Goal: Feedback & Contribution: Submit feedback/report problem

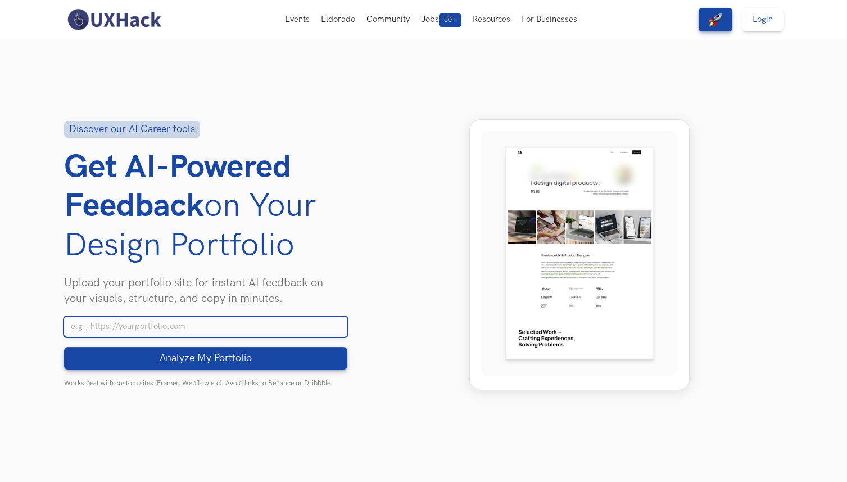
click at [251, 332] on input "Your Portfolio URL" at bounding box center [205, 327] width 283 height 20
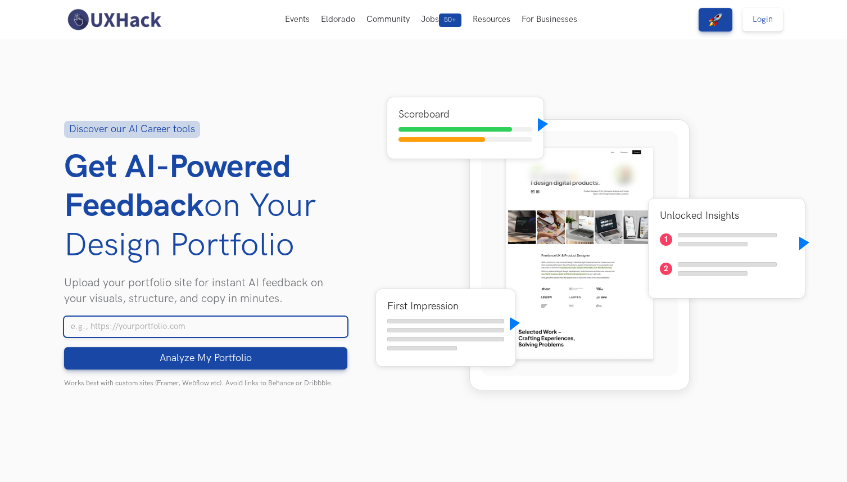
paste input "https://harshitdaga.framer.website/"
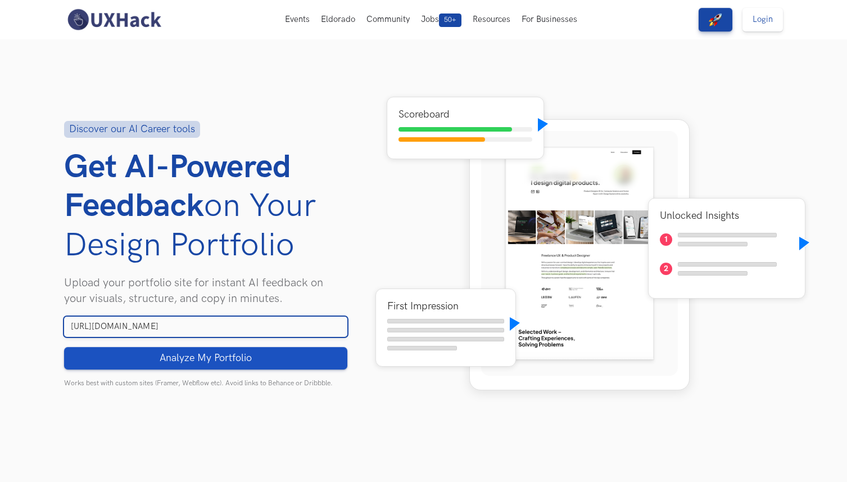
type input "https://harshitdaga.framer.website/"
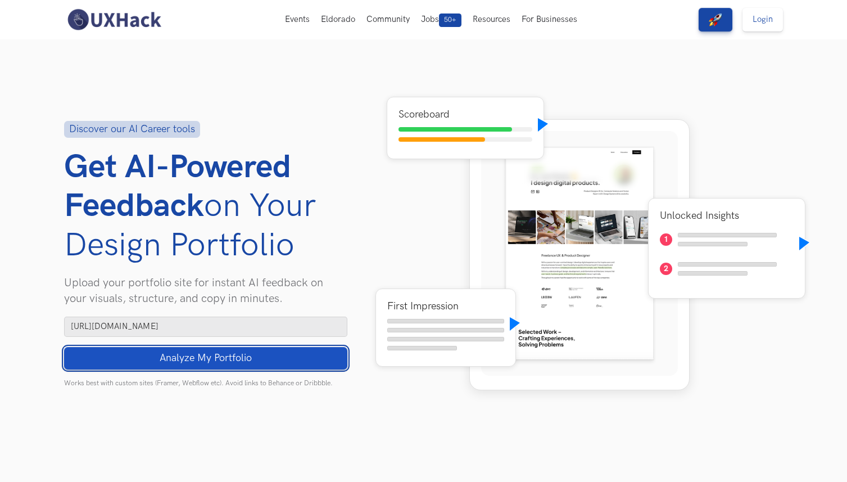
click at [291, 358] on button "Analyze My Portfolio Loading" at bounding box center [205, 358] width 283 height 22
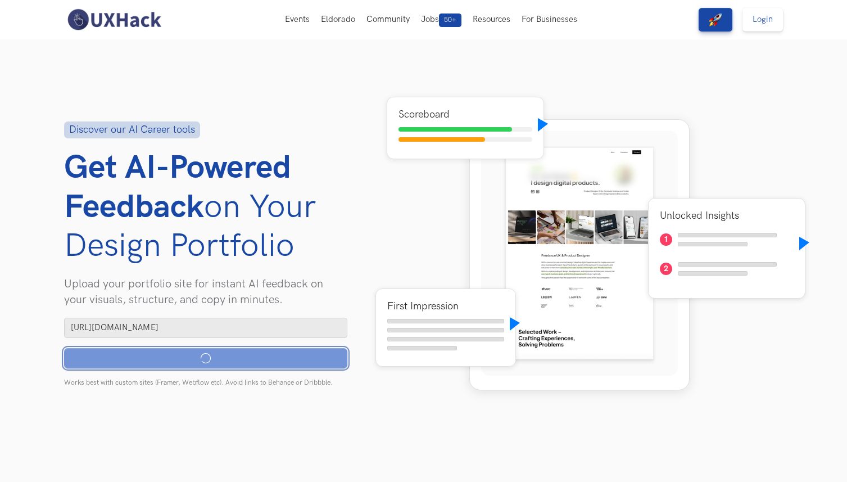
scroll to position [1, 0]
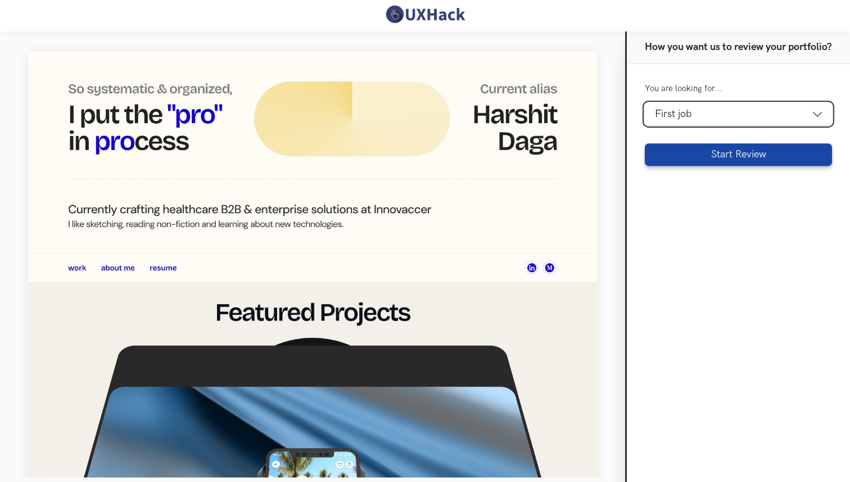
click at [677, 115] on select "Design [DEMOGRAPHIC_DATA] First job Career transition To switch to higher or sa…" at bounding box center [738, 114] width 187 height 22
select select "switch-design"
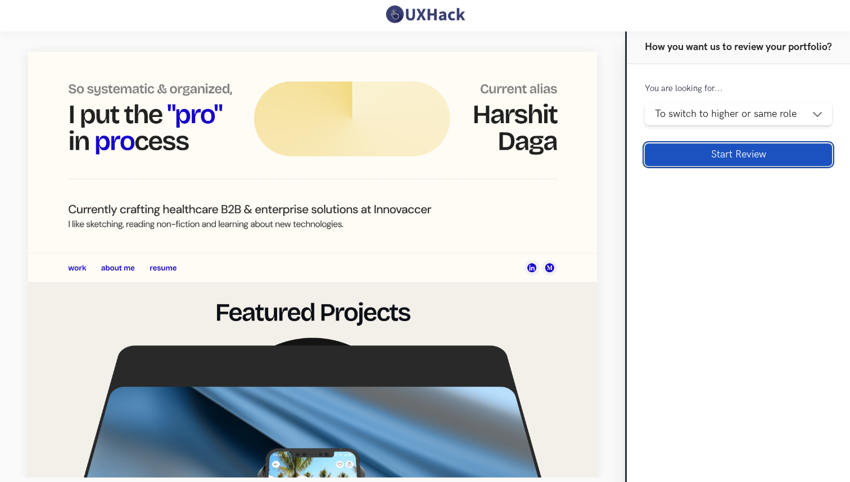
click at [672, 158] on button "Start Review" at bounding box center [738, 154] width 187 height 22
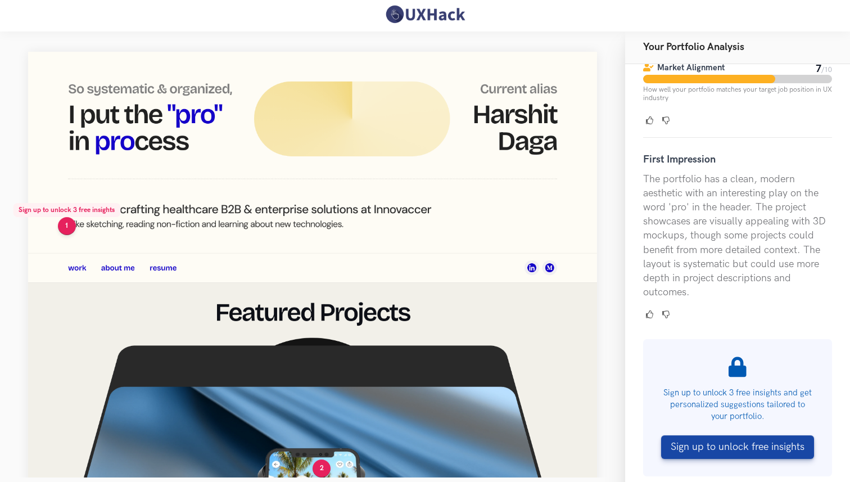
click at [67, 227] on button "1" at bounding box center [67, 226] width 18 height 18
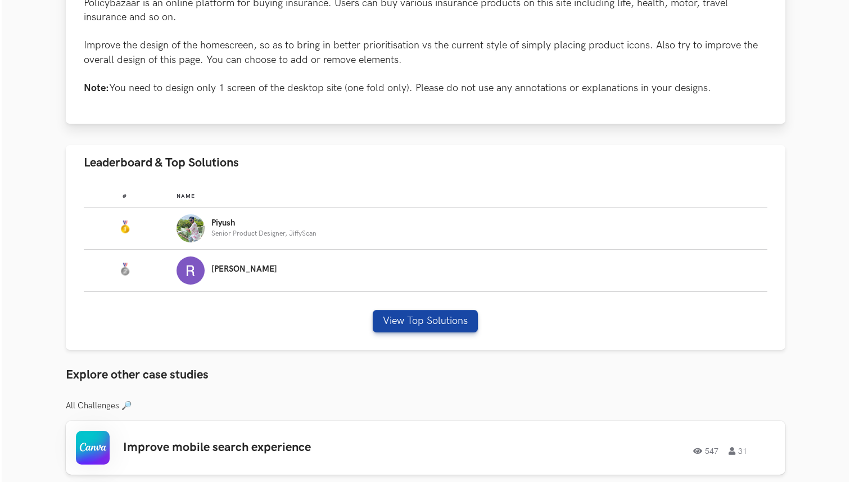
scroll to position [610, 0]
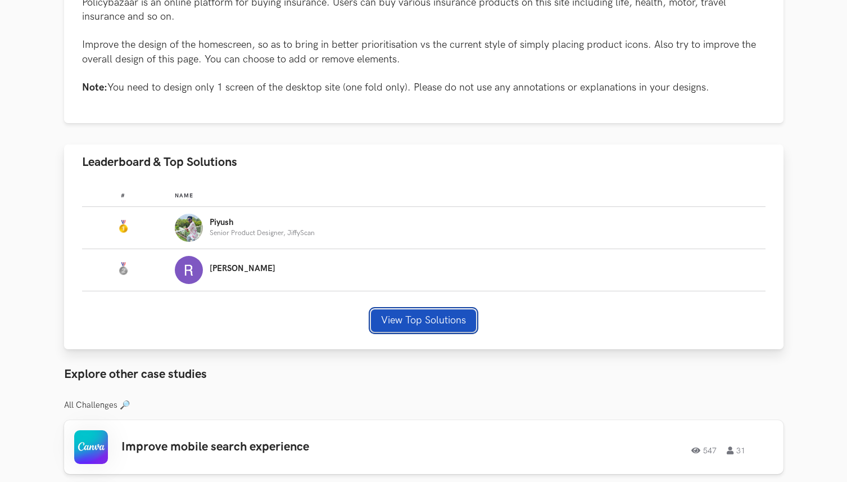
click at [394, 315] on button "View Top Solutions" at bounding box center [423, 320] width 105 height 22
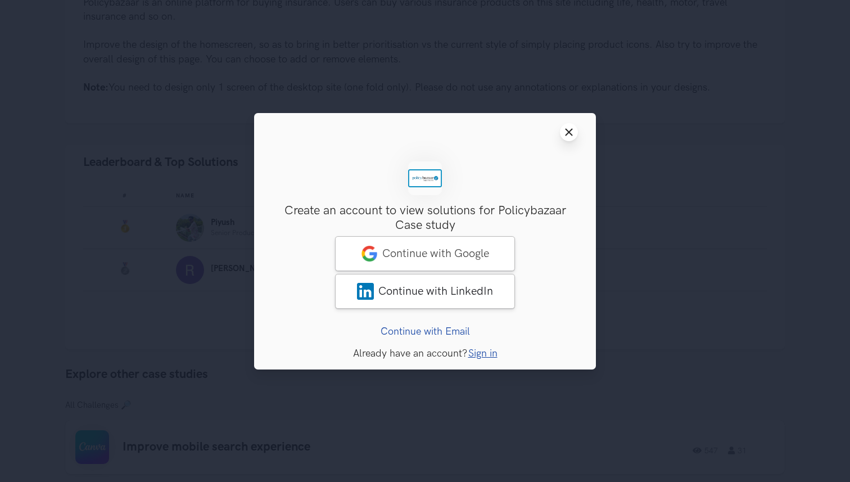
click at [567, 130] on line at bounding box center [569, 132] width 6 height 6
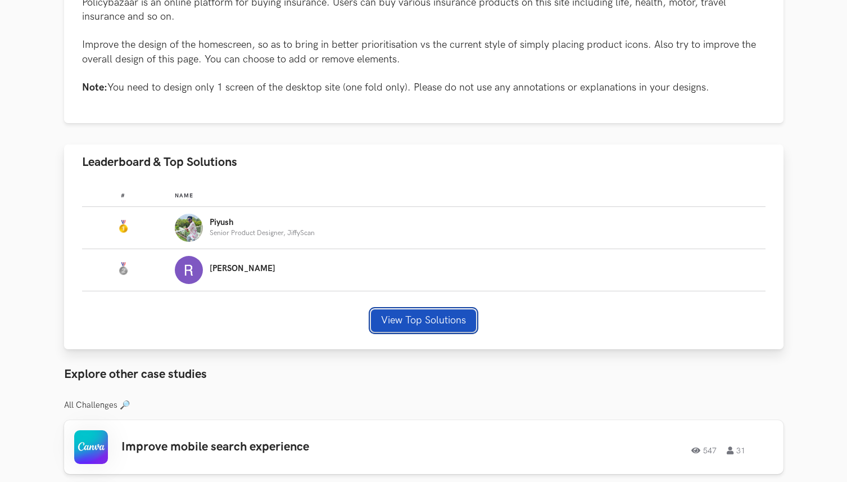
click at [375, 325] on button "View Top Solutions" at bounding box center [423, 320] width 105 height 22
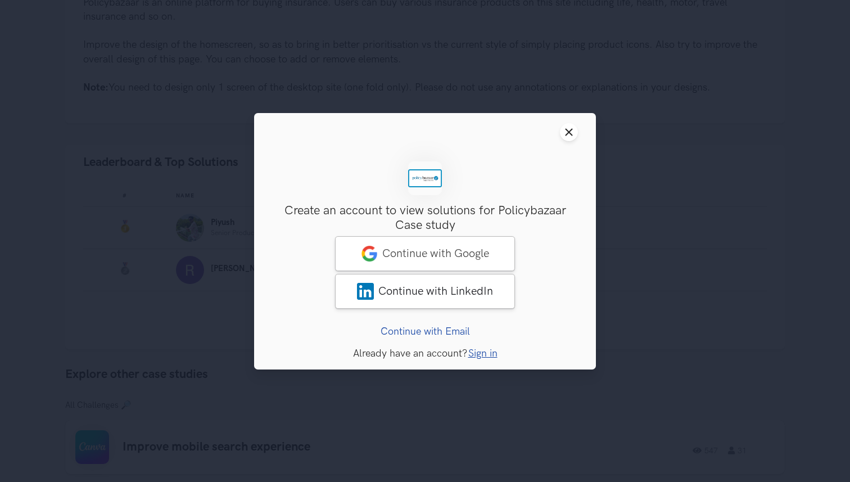
click at [443, 329] on link "Continue with Email" at bounding box center [425, 331] width 89 height 12
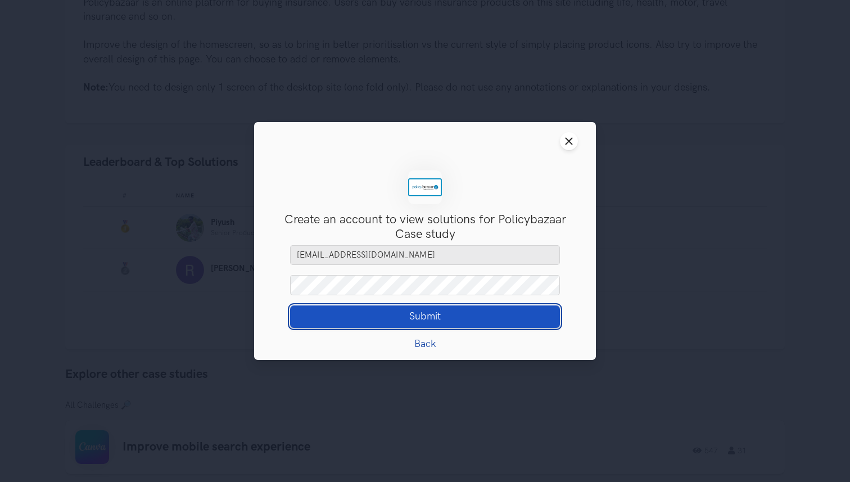
click at [431, 309] on button "Submit Loading" at bounding box center [425, 316] width 270 height 22
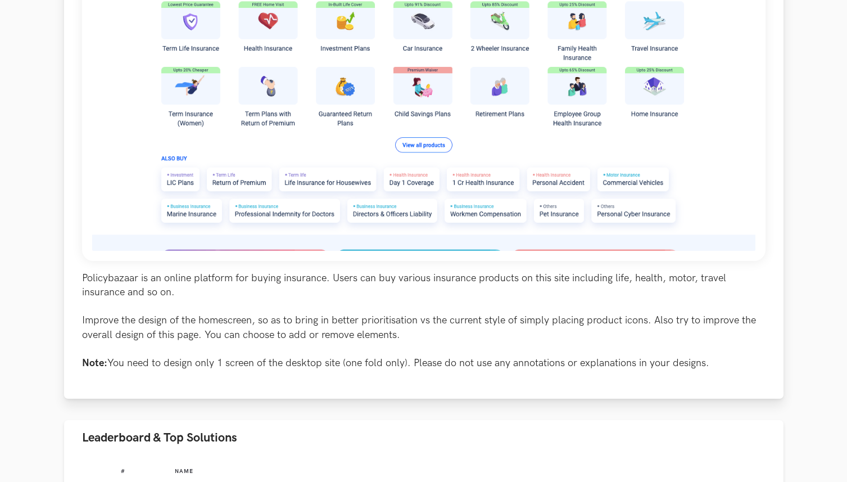
scroll to position [496, 0]
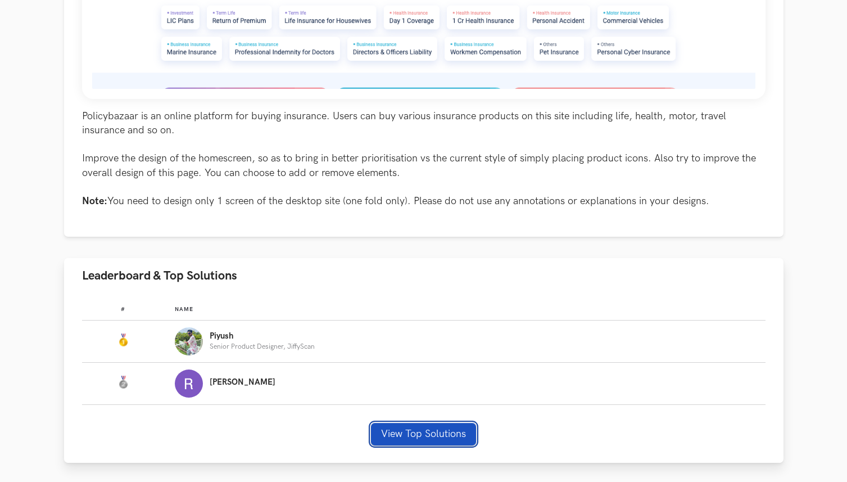
click at [387, 435] on button "View Top Solutions" at bounding box center [423, 434] width 105 height 22
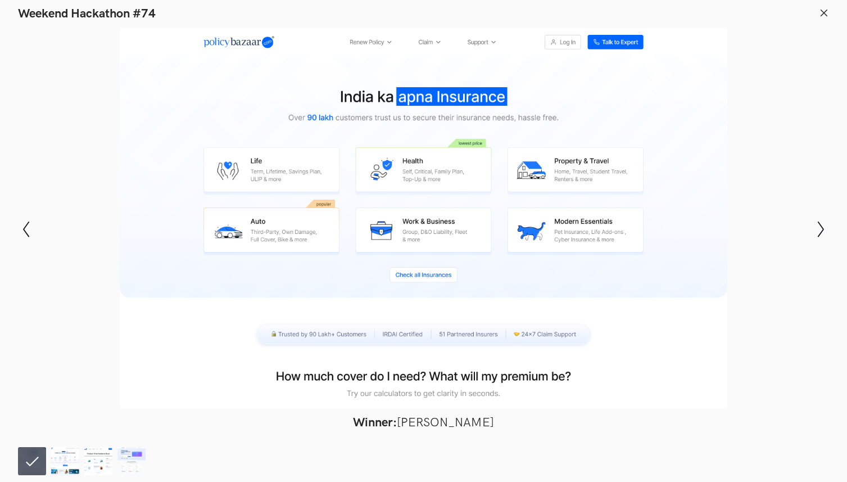
scroll to position [545, 0]
click at [820, 227] on icon "Show next slide" at bounding box center [821, 229] width 16 height 16
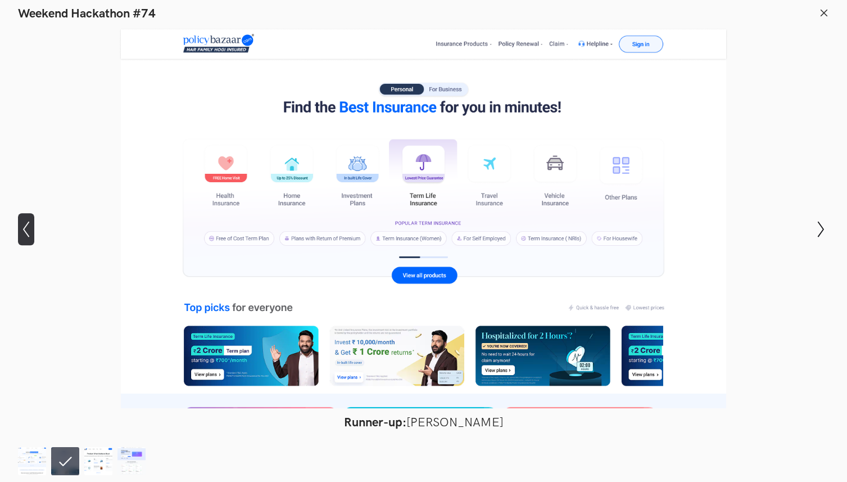
click at [26, 219] on button "Show previous slide" at bounding box center [26, 229] width 16 height 33
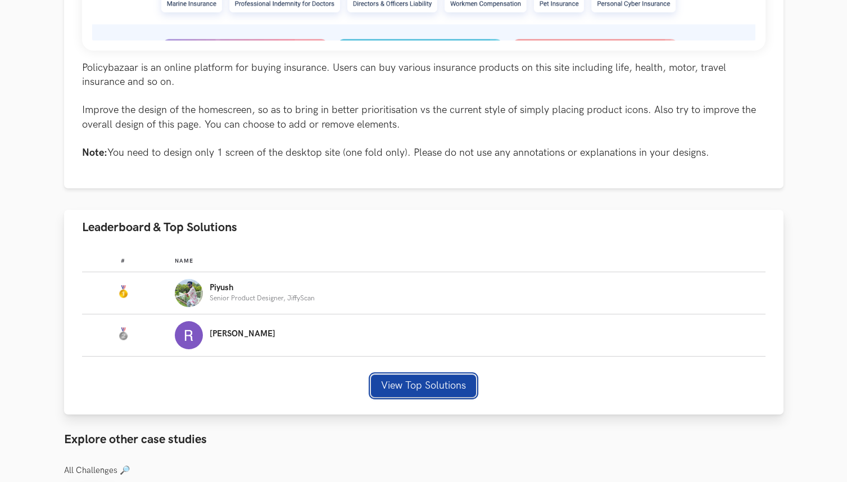
scroll to position [530, 0]
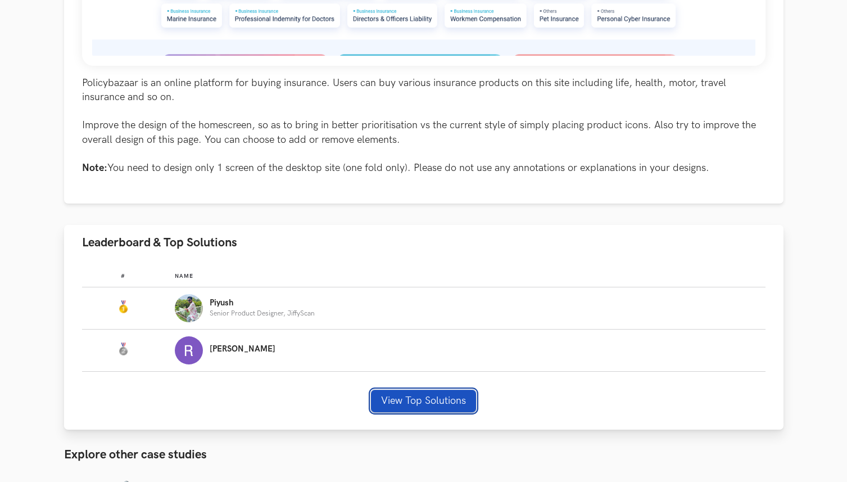
click at [393, 395] on button "View Top Solutions" at bounding box center [423, 401] width 105 height 22
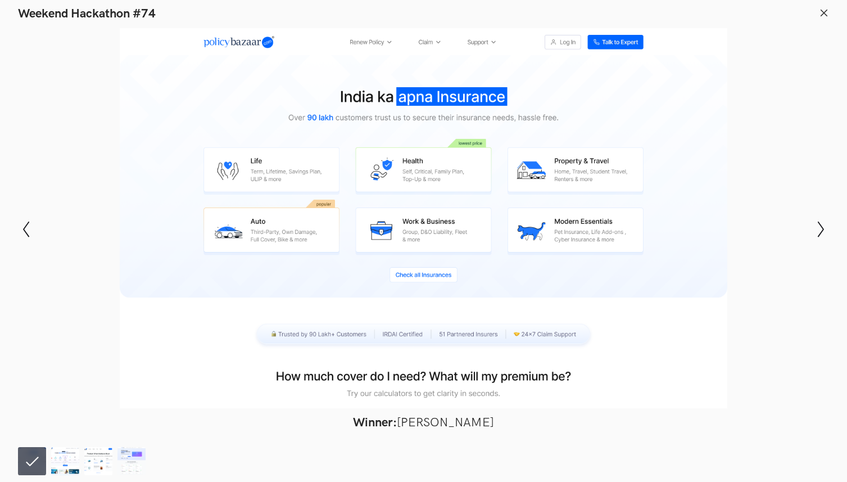
scroll to position [478, 0]
click at [57, 455] on img at bounding box center [65, 461] width 28 height 28
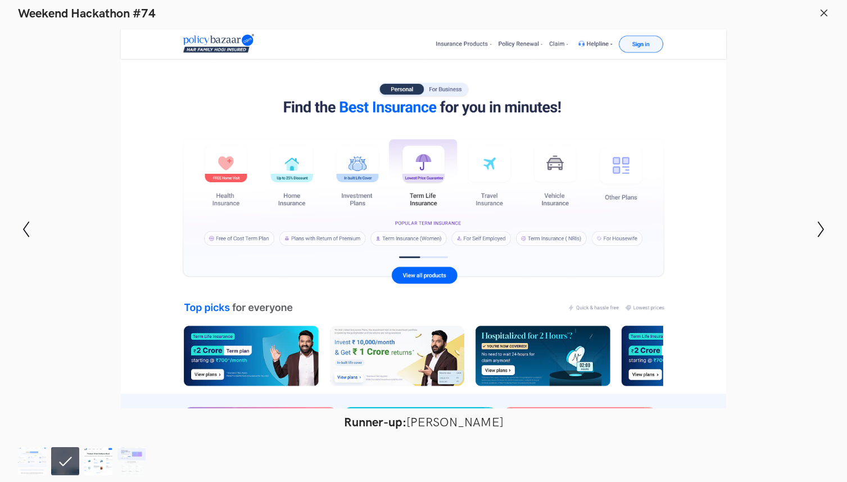
click at [97, 458] on img at bounding box center [98, 461] width 28 height 28
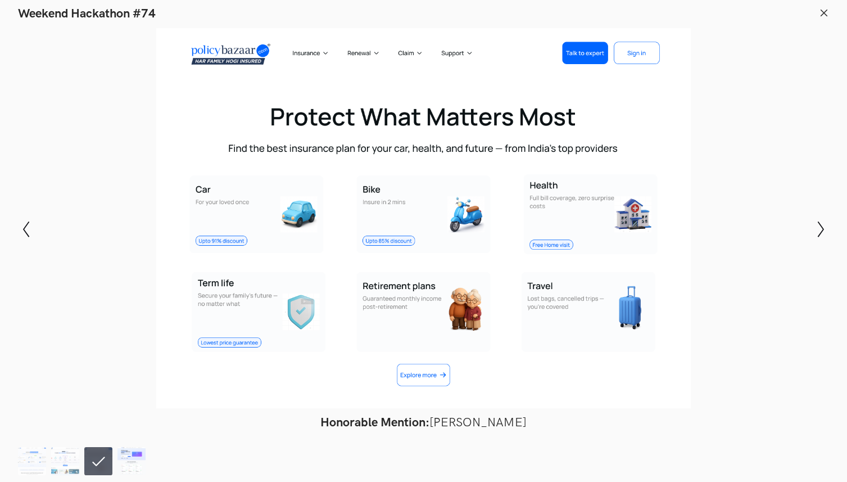
click at [121, 463] on img at bounding box center [132, 461] width 28 height 28
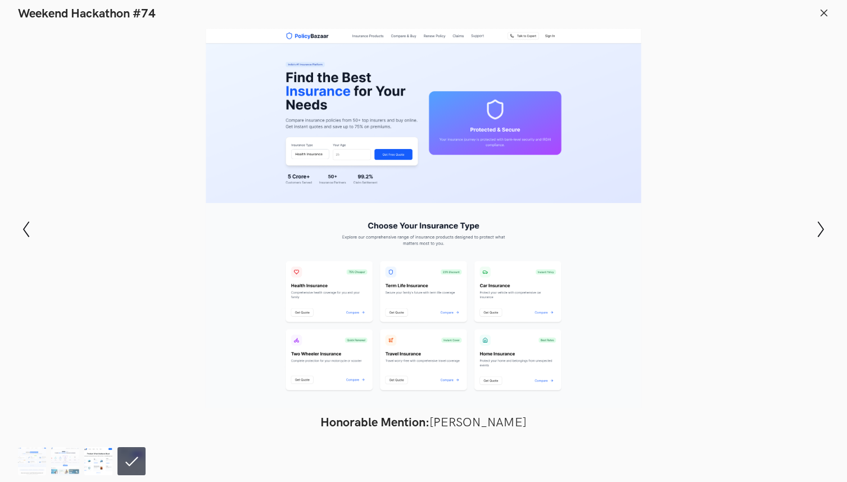
click at [106, 461] on img at bounding box center [98, 461] width 28 height 28
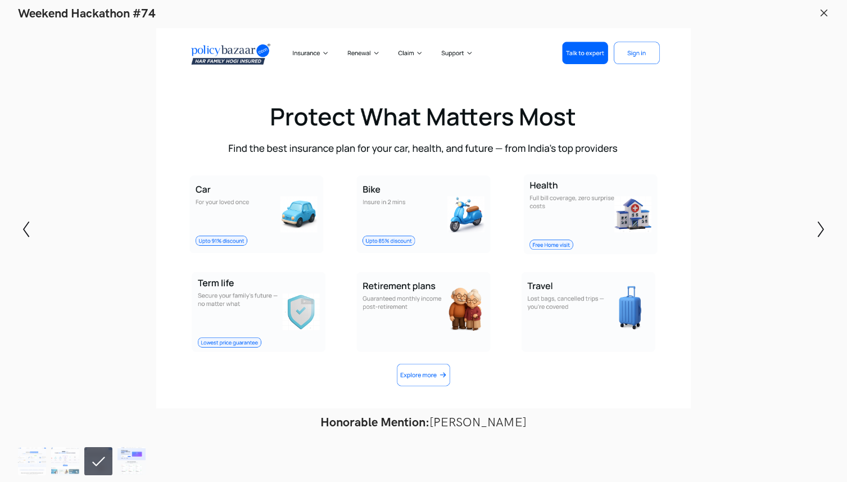
click at [124, 462] on img at bounding box center [132, 461] width 28 height 28
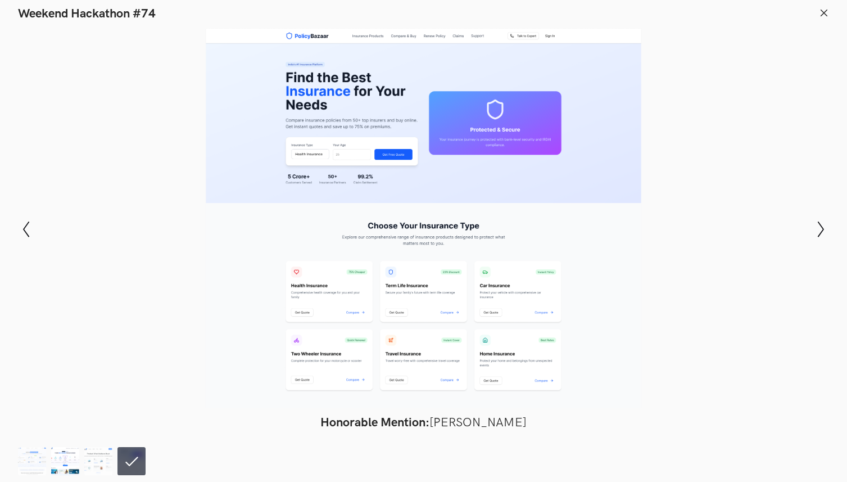
click at [65, 459] on img at bounding box center [65, 461] width 28 height 28
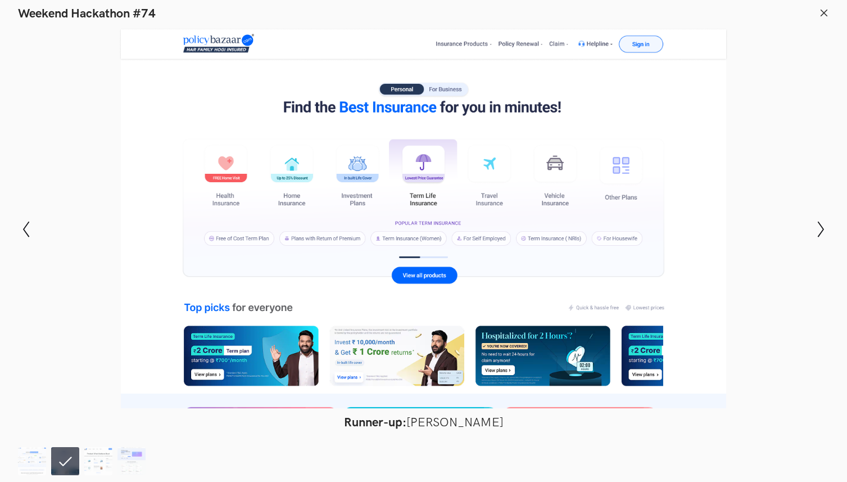
click at [47, 459] on ol at bounding box center [84, 461] width 133 height 28
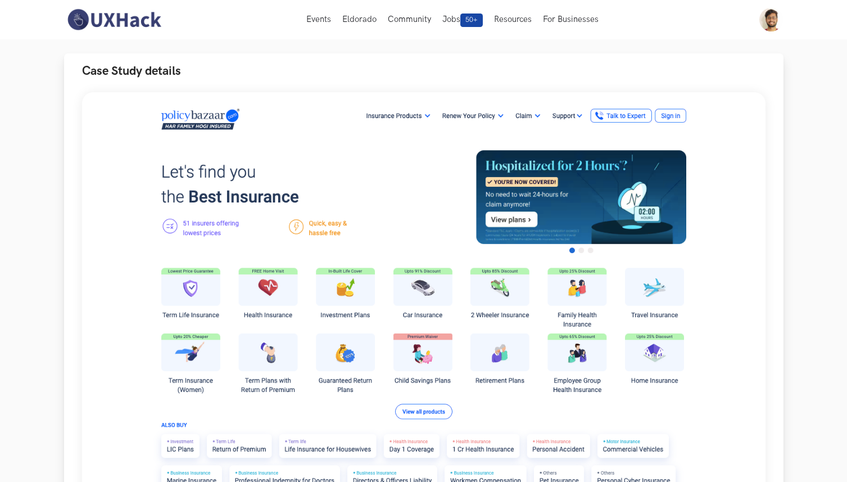
scroll to position [0, 0]
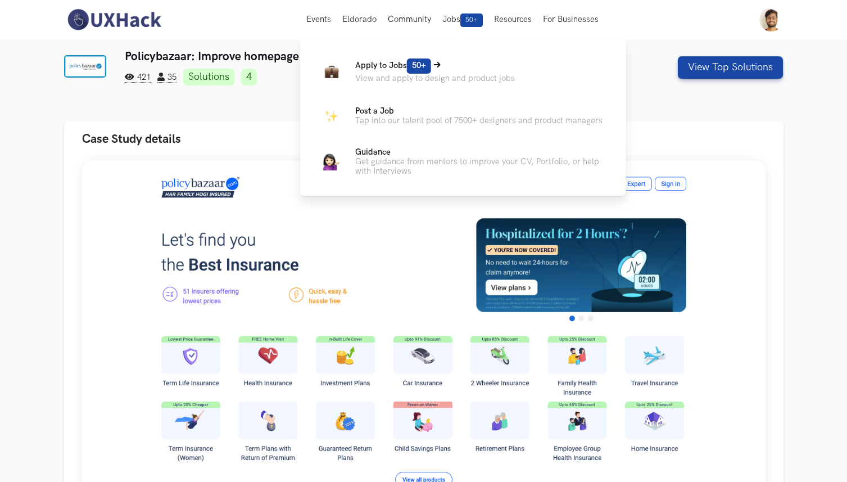
click at [426, 72] on span "50+" at bounding box center [419, 65] width 24 height 15
